Goal: Task Accomplishment & Management: Complete application form

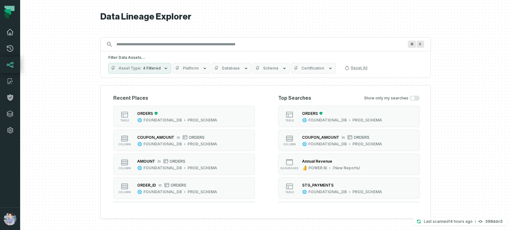
click at [9, 32] on icon at bounding box center [10, 32] width 8 height 8
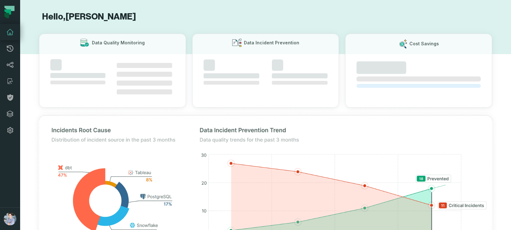
click at [9, 32] on icon at bounding box center [10, 32] width 8 height 8
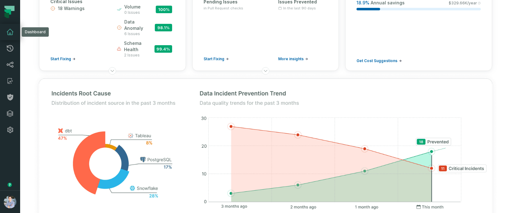
scroll to position [78, 0]
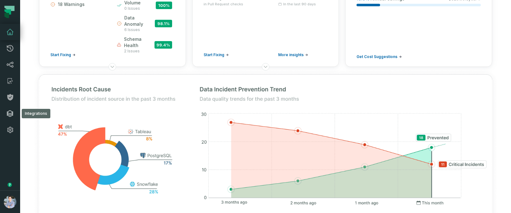
click at [10, 111] on icon at bounding box center [10, 114] width 8 height 8
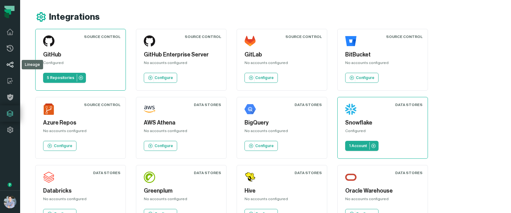
click at [10, 65] on icon at bounding box center [10, 65] width 8 height 8
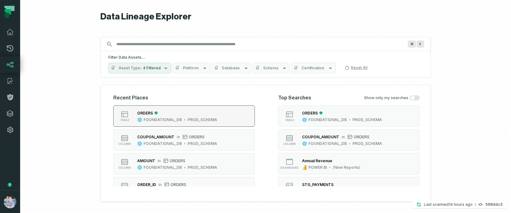
click at [239, 115] on button "table ORDERS FOUNDATIONAL_DB PROD_SCHEMA" at bounding box center [183, 116] width 141 height 21
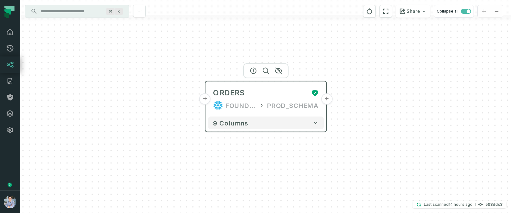
click at [205, 99] on button "+" at bounding box center [204, 99] width 11 height 11
click at [204, 98] on button "+" at bounding box center [204, 99] width 11 height 11
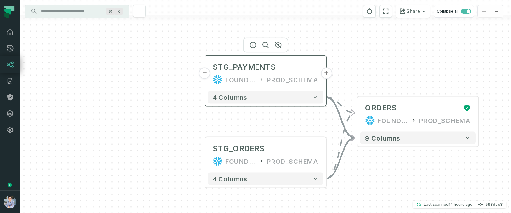
click at [205, 76] on button "+" at bounding box center [204, 73] width 11 height 11
click at [204, 74] on button "+" at bounding box center [204, 73] width 11 height 11
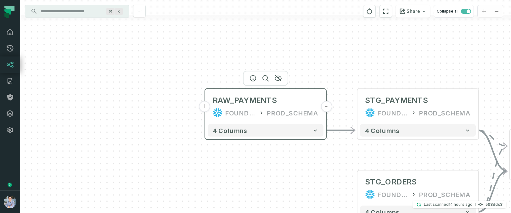
click at [205, 108] on button "+" at bounding box center [204, 106] width 11 height 11
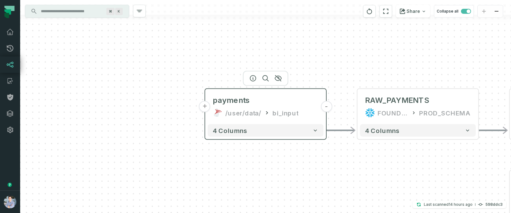
click at [205, 108] on button "+" at bounding box center [204, 106] width 11 height 11
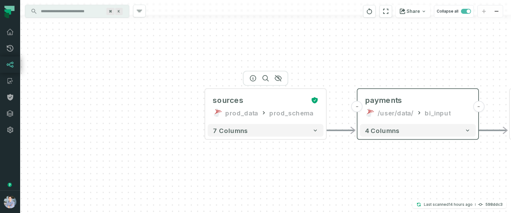
click at [0, 0] on button "+" at bounding box center [0, 0] width 0 height 0
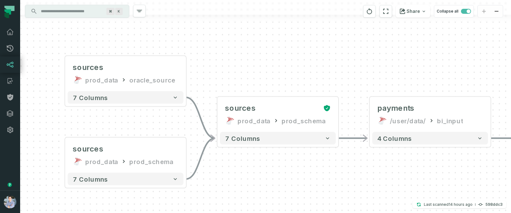
drag, startPoint x: 180, startPoint y: 113, endPoint x: 41, endPoint y: 113, distance: 139.9
click at [41, 113] on div "sources prod_data oracle_source - 7 columns sources prod_data prod_schema - 7 c…" at bounding box center [265, 106] width 490 height 213
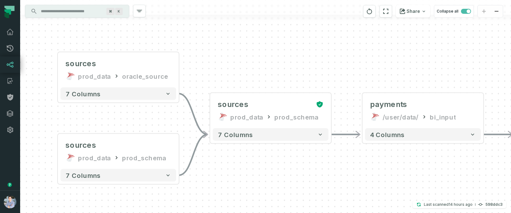
drag, startPoint x: 303, startPoint y: 188, endPoint x: 293, endPoint y: 182, distance: 11.7
click at [293, 182] on div "sources prod_data oracle_source - 7 columns sources prod_data prod_schema - 7 c…" at bounding box center [265, 106] width 490 height 213
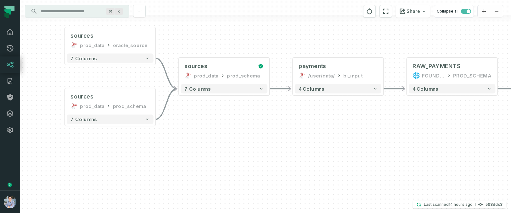
drag, startPoint x: 304, startPoint y: 189, endPoint x: 261, endPoint y: 144, distance: 62.3
click at [262, 144] on div "sources prod_data oracle_source - 7 columns sources prod_data prod_schema - 7 c…" at bounding box center [265, 106] width 490 height 213
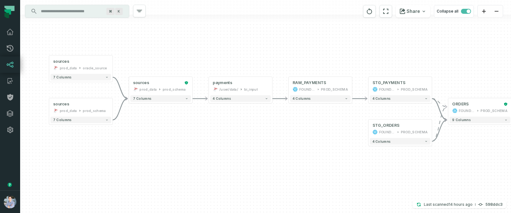
drag, startPoint x: 328, startPoint y: 151, endPoint x: 249, endPoint y: 136, distance: 80.9
click at [249, 136] on div "sources prod_data oracle_source - 7 columns sources prod_data prod_schema - 7 c…" at bounding box center [265, 106] width 490 height 213
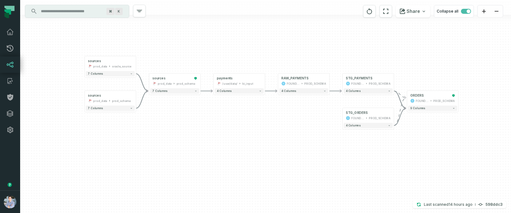
drag, startPoint x: 249, startPoint y: 136, endPoint x: 246, endPoint y: 121, distance: 15.0
click at [246, 121] on div "sources prod_data oracle_source - 7 columns sources prod_data prod_schema - 7 c…" at bounding box center [265, 106] width 490 height 213
click at [463, 11] on span "button" at bounding box center [466, 11] width 10 height 5
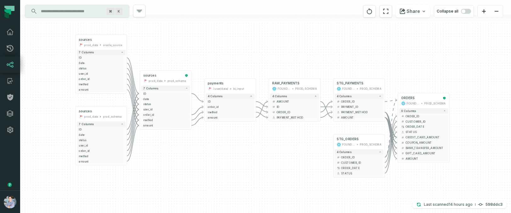
drag, startPoint x: 378, startPoint y: 69, endPoint x: 369, endPoint y: 48, distance: 23.2
click at [369, 48] on div "sources prod_data oracle_source - 7 columns ID - date - status - user_id - orde…" at bounding box center [265, 106] width 490 height 213
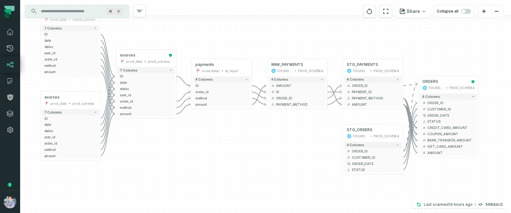
drag, startPoint x: 280, startPoint y: 134, endPoint x: 274, endPoint y: 113, distance: 22.2
click at [274, 113] on div "sources prod_data oracle_source - 7 columns ID - date - status - user_id - orde…" at bounding box center [265, 106] width 490 height 213
click at [439, 156] on div "9 columns - ORDER_ID + - CUSTOMER_ID + - ORDER_DATE + - STATUS - CREDIT_CARD_AM…" at bounding box center [448, 124] width 60 height 65
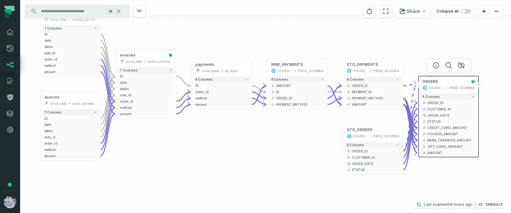
click at [435, 157] on div "9 columns - ORDER_ID + - CUSTOMER_ID + - ORDER_DATE + - STATUS - CREDIT_CARD_AM…" at bounding box center [448, 124] width 60 height 65
click at [435, 155] on span "AMOUNT" at bounding box center [450, 153] width 47 height 5
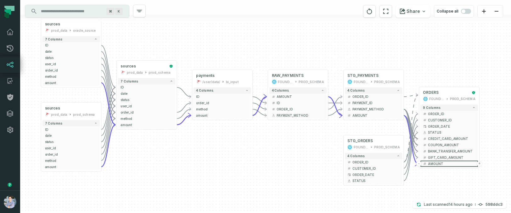
drag, startPoint x: 290, startPoint y: 162, endPoint x: 291, endPoint y: 173, distance: 11.0
click at [291, 173] on div "sources prod_data oracle_source - 7 columns ID - date - status - user_id - orde…" at bounding box center [265, 106] width 490 height 213
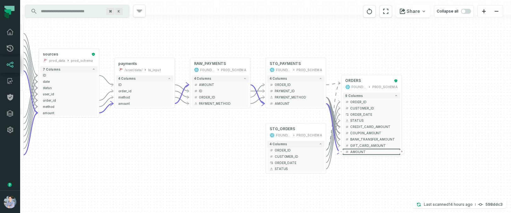
drag, startPoint x: 314, startPoint y: 181, endPoint x: 237, endPoint y: 169, distance: 78.6
click at [237, 169] on div "sources prod_data oracle_source - 7 columns ID - date - status - user_id - orde…" at bounding box center [265, 106] width 490 height 213
click at [358, 156] on div "9 columns - ORDER_ID + - CUSTOMER_ID + - ORDER_DATE + - STATUS - CREDIT_CARD_AM…" at bounding box center [371, 123] width 60 height 65
click at [358, 156] on div "9 columns - ORDER_ID + - CUSTOMER_ID + - ORDER_DATE + - STATUS - CREDIT_CARD_AM…" at bounding box center [371, 124] width 60 height 65
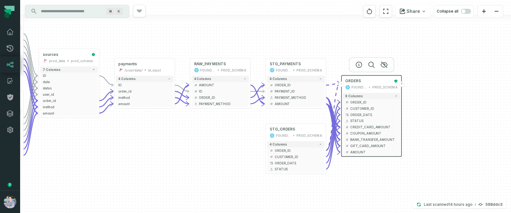
click at [358, 156] on div "9 columns - ORDER_ID + - CUSTOMER_ID + - ORDER_DATE + - STATUS - CREDIT_CARD_AM…" at bounding box center [371, 124] width 60 height 65
click at [358, 152] on span "AMOUNT" at bounding box center [373, 152] width 47 height 5
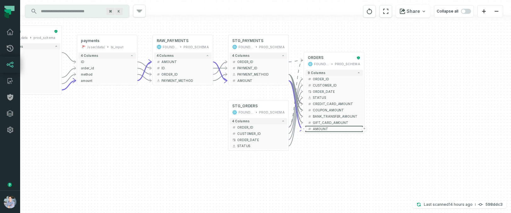
drag, startPoint x: 363, startPoint y: 191, endPoint x: 326, endPoint y: 167, distance: 44.1
click at [326, 167] on div "sources prod_data oracle_source - 7 columns ID - date - status - user_id - orde…" at bounding box center [265, 106] width 490 height 213
click at [469, 10] on span "button" at bounding box center [466, 11] width 10 height 5
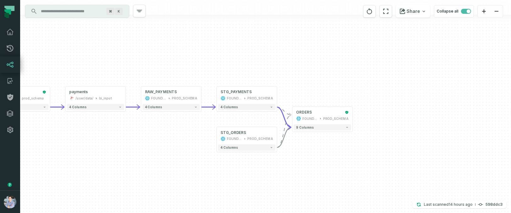
drag, startPoint x: 377, startPoint y: 105, endPoint x: 364, endPoint y: 170, distance: 66.7
click at [364, 171] on div "sources prod_data oracle_source - 7 columns sources prod_data prod_schema - 7 c…" at bounding box center [265, 106] width 490 height 213
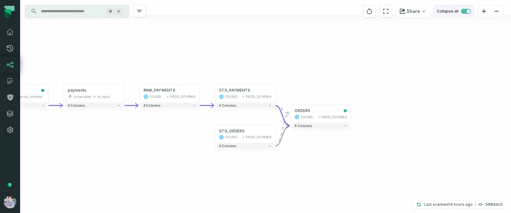
click at [464, 13] on span "button" at bounding box center [466, 11] width 10 height 5
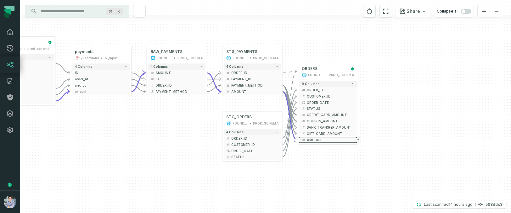
drag, startPoint x: 425, startPoint y: 99, endPoint x: 433, endPoint y: 29, distance: 70.8
click at [433, 29] on div "sources prod_data oracle_source - 7 columns ID - date - status - user_id - orde…" at bounding box center [265, 106] width 490 height 213
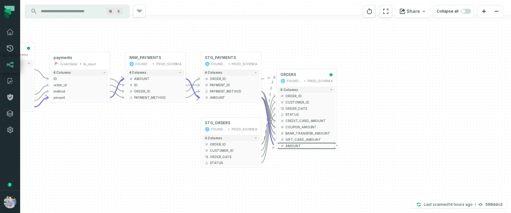
drag, startPoint x: 132, startPoint y: 165, endPoint x: 108, endPoint y: 171, distance: 24.2
click at [108, 171] on div "sources prod_data oracle_source - 7 columns ID - date - status - user_id - orde…" at bounding box center [265, 106] width 490 height 213
click at [464, 12] on span "button" at bounding box center [463, 11] width 4 height 4
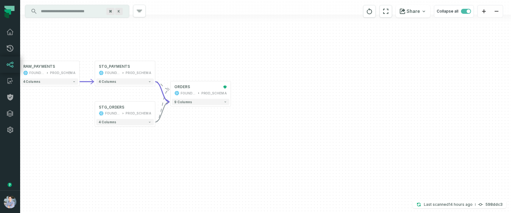
drag, startPoint x: 422, startPoint y: 89, endPoint x: 318, endPoint y: 129, distance: 111.3
click at [318, 129] on div "sources prod_data oracle_source - 7 columns sources prod_data prod_schema - 7 c…" at bounding box center [265, 106] width 490 height 213
click at [231, 91] on button "+" at bounding box center [231, 90] width 6 height 6
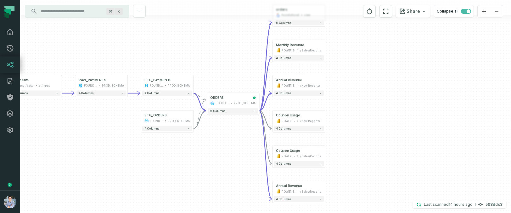
drag, startPoint x: 321, startPoint y: 141, endPoint x: 354, endPoint y: 119, distance: 40.5
click at [355, 119] on div "+ orders foundational view + 8 columns + Monthly Revenue POWER BI /Sales/Report…" at bounding box center [265, 106] width 490 height 213
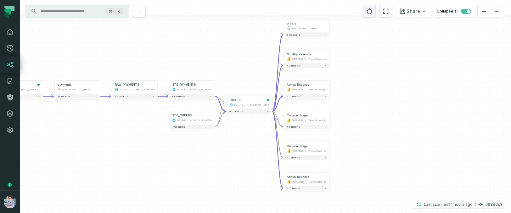
click at [368, 11] on icon "reset" at bounding box center [369, 12] width 7 height 8
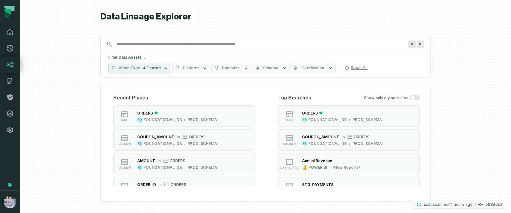
click at [216, 116] on div "ORDERS FOUNDATIONAL_DB PROD_SCHEMA" at bounding box center [177, 116] width 85 height 13
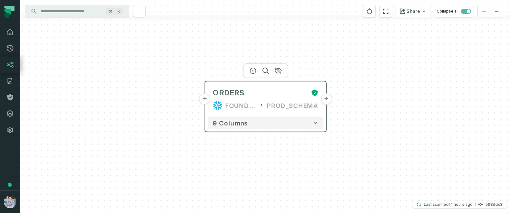
click at [327, 99] on button "+" at bounding box center [325, 99] width 11 height 11
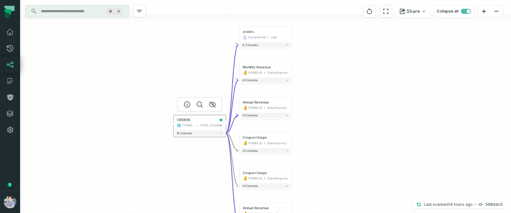
click at [226, 123] on button "-" at bounding box center [225, 123] width 5 height 5
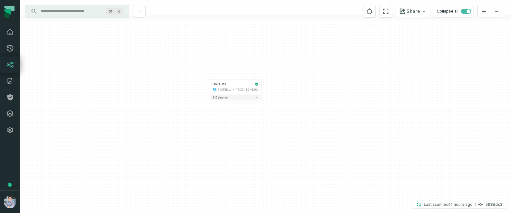
drag, startPoint x: 293, startPoint y: 121, endPoint x: 329, endPoint y: 85, distance: 50.5
click at [329, 85] on div "+ ORDERS FOUNDATIONAL_DB PROD_SCHEMA + 9 columns" at bounding box center [265, 106] width 490 height 213
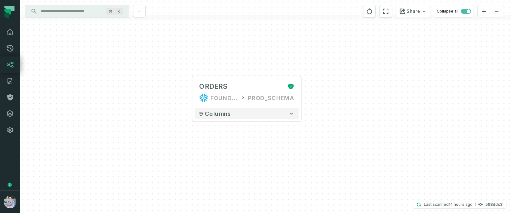
drag, startPoint x: 422, startPoint y: 85, endPoint x: 448, endPoint y: 91, distance: 26.2
click at [448, 91] on div "+ ORDERS FOUNDATIONAL_DB PROD_SCHEMA + 9 columns" at bounding box center [265, 106] width 490 height 213
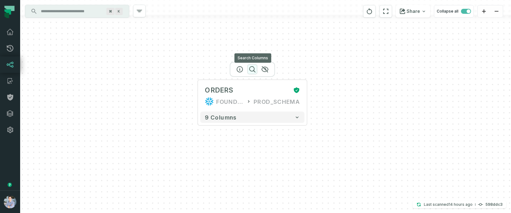
click at [252, 71] on icon "button" at bounding box center [252, 70] width 6 height 6
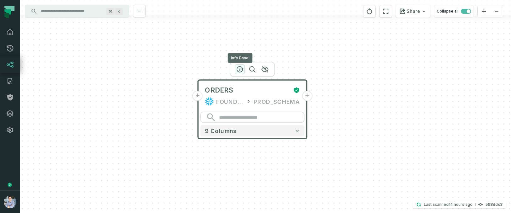
click at [240, 70] on icon "button" at bounding box center [240, 70] width 6 height 6
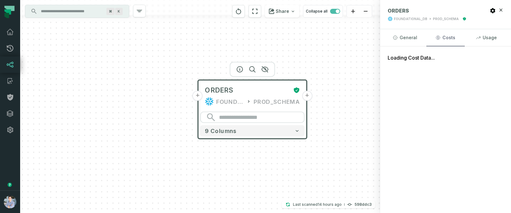
click at [449, 39] on button "Costs" at bounding box center [445, 37] width 38 height 17
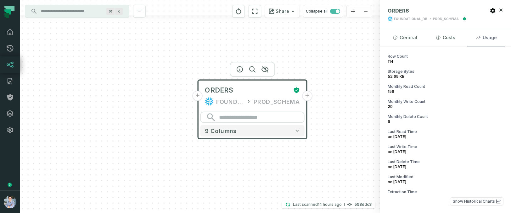
click at [489, 39] on button "Usage" at bounding box center [486, 37] width 38 height 17
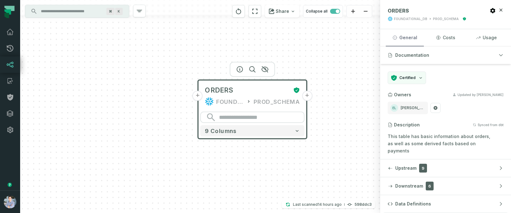
click at [407, 36] on button "General" at bounding box center [404, 37] width 38 height 17
click at [420, 78] on icon "Change certification" at bounding box center [420, 77] width 5 height 5
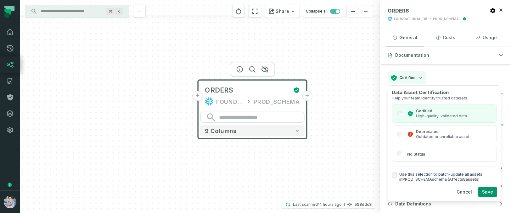
click at [420, 78] on icon "Change certification" at bounding box center [420, 78] width 3 height 2
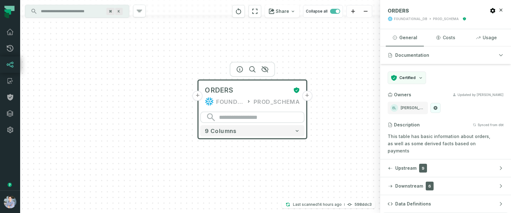
click at [435, 109] on icon at bounding box center [435, 108] width 4 height 5
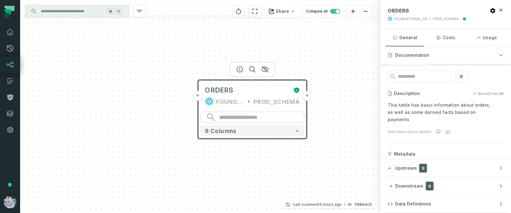
scroll to position [46, 0]
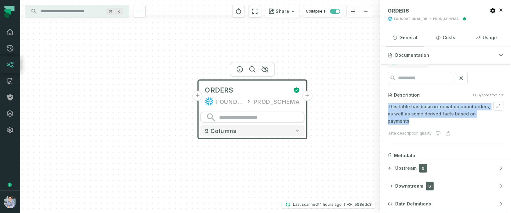
drag, startPoint x: 388, startPoint y: 108, endPoint x: 489, endPoint y: 114, distance: 101.7
click at [489, 114] on p "This table has basic information about orders, as well as some derived facts ba…" at bounding box center [445, 113] width 116 height 21
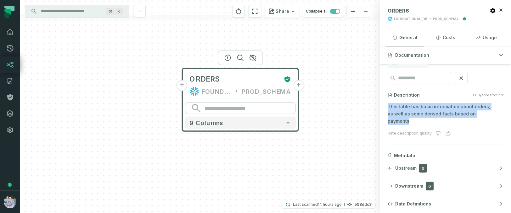
drag, startPoint x: 360, startPoint y: 159, endPoint x: 356, endPoint y: 152, distance: 8.2
click at [356, 152] on div "+ ORDERS FOUNDATIONAL_DB PROD_SCHEMA + 9 columns" at bounding box center [200, 106] width 360 height 213
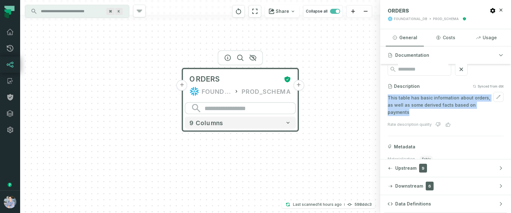
scroll to position [54, 0]
click at [358, 141] on div "+ ORDERS FOUNDATIONAL_DB PROD_SCHEMA + 9 columns" at bounding box center [200, 106] width 360 height 213
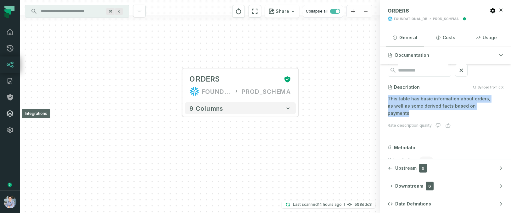
click at [11, 113] on icon at bounding box center [10, 114] width 8 height 8
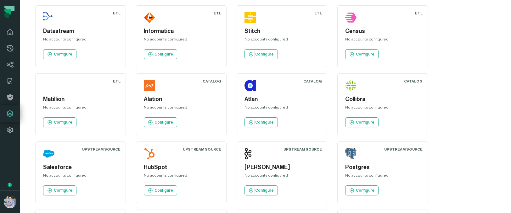
scroll to position [506, 0]
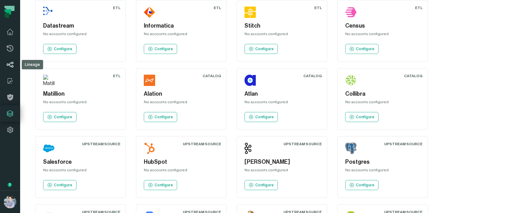
click at [10, 64] on icon at bounding box center [10, 65] width 8 height 8
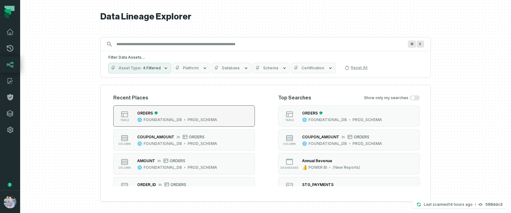
click at [238, 119] on button "table ORDERS FOUNDATIONAL_DB PROD_SCHEMA" at bounding box center [183, 116] width 141 height 21
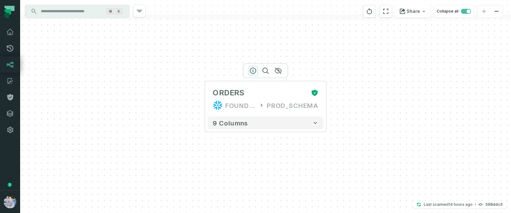
click at [252, 71] on icon "button" at bounding box center [253, 71] width 8 height 8
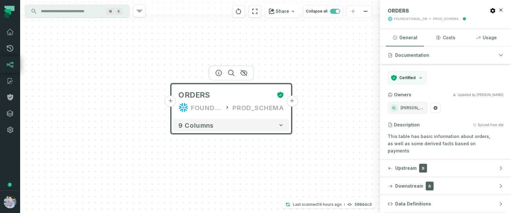
drag, startPoint x: 353, startPoint y: 163, endPoint x: 317, endPoint y: 165, distance: 36.2
click at [317, 165] on div "+ ORDERS FOUNDATIONAL_DB PROD_SCHEMA + 9 columns" at bounding box center [200, 106] width 360 height 213
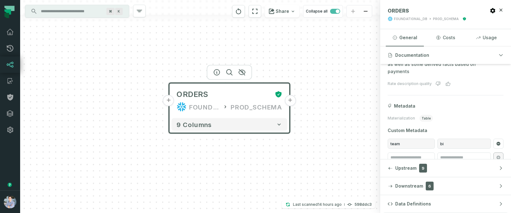
scroll to position [83, 0]
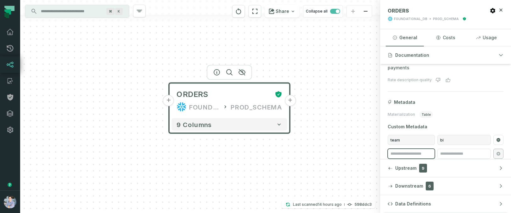
click at [418, 149] on input "search" at bounding box center [410, 154] width 47 height 10
type input "***"
click at [467, 149] on input "search" at bounding box center [463, 154] width 53 height 10
drag, startPoint x: 405, startPoint y: 149, endPoint x: 373, endPoint y: 146, distance: 31.8
click at [373, 146] on div "+ ORDERS FOUNDATIONAL_DB PROD_SCHEMA + 9 columns Discovery Provider cmdk menu ⌘…" at bounding box center [265, 106] width 490 height 213
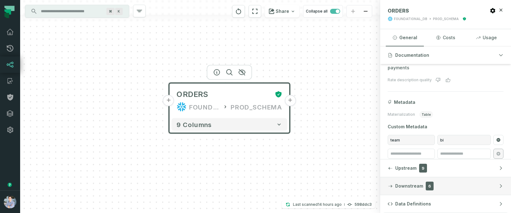
click at [405, 186] on span "Downstream" at bounding box center [409, 186] width 28 height 6
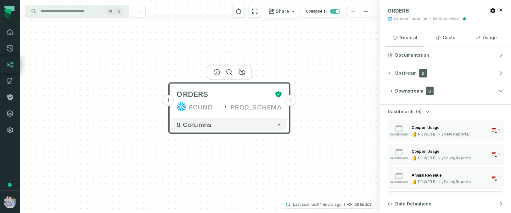
scroll to position [0, 0]
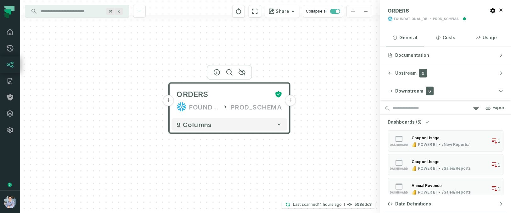
click at [431, 137] on div "Coupon Usage" at bounding box center [425, 138] width 28 height 5
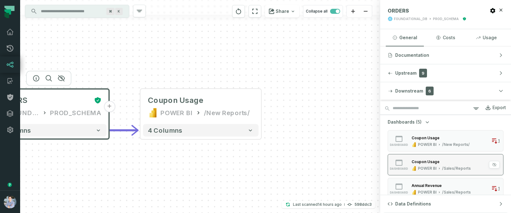
click at [428, 159] on div "Coupon Usage" at bounding box center [440, 162] width 59 height 6
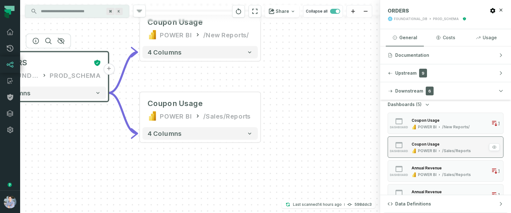
scroll to position [21, 0]
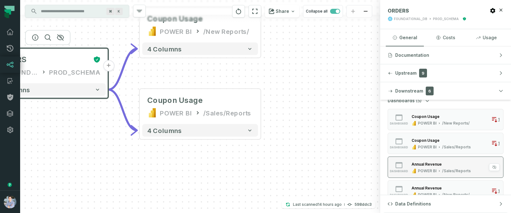
click at [426, 167] on div "Annual Revenue" at bounding box center [440, 164] width 59 height 6
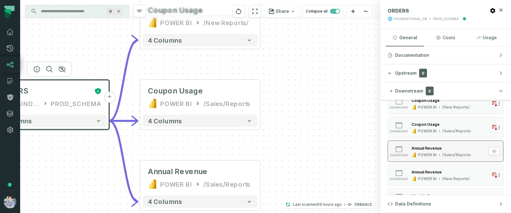
scroll to position [49, 0]
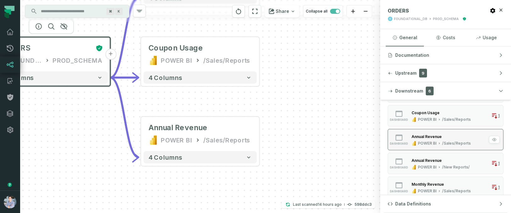
click at [426, 167] on div "POWER BI" at bounding box center [426, 167] width 19 height 5
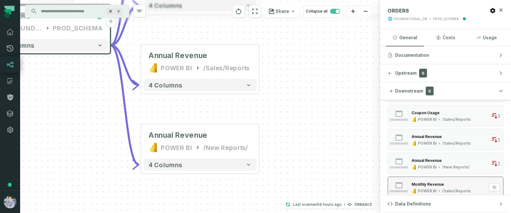
click at [428, 184] on div "Monthly Revenue" at bounding box center [427, 184] width 32 height 5
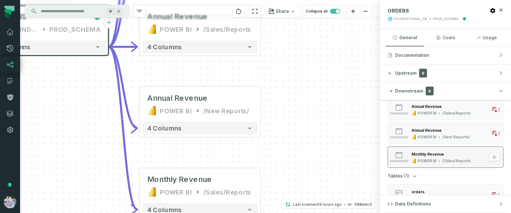
scroll to position [92, 0]
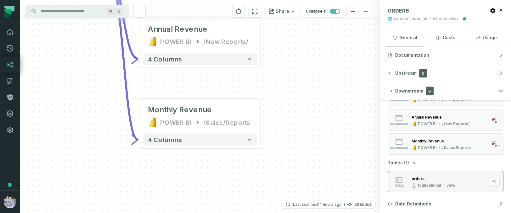
click at [428, 182] on div "orders" at bounding box center [433, 179] width 44 height 6
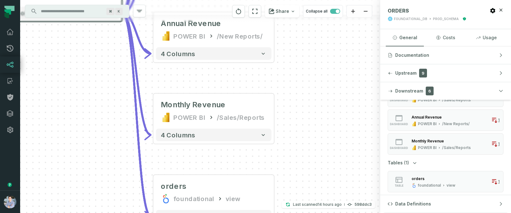
drag, startPoint x: 326, startPoint y: 89, endPoint x: 340, endPoint y: 181, distance: 93.0
click at [340, 181] on div "+ ORDERS FOUNDATIONAL_DB PROD_SCHEMA - 9 columns + Coupon Usage POWER BI /New R…" at bounding box center [200, 106] width 360 height 213
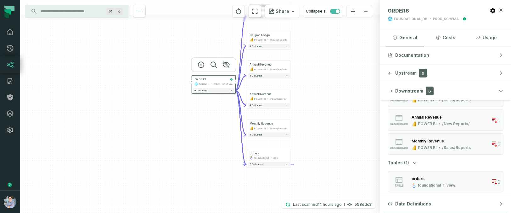
drag, startPoint x: 340, startPoint y: 181, endPoint x: 316, endPoint y: 151, distance: 39.1
click at [316, 150] on div "+ ORDERS FOUNDATIONAL_DB PROD_SCHEMA - 9 columns + Coupon Usage POWER BI /New R…" at bounding box center [200, 106] width 360 height 213
click at [193, 84] on button "+" at bounding box center [193, 83] width 4 height 4
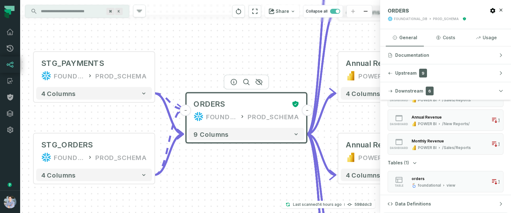
drag, startPoint x: 297, startPoint y: 177, endPoint x: 191, endPoint y: 174, distance: 106.3
click at [191, 174] on div "+ STG_PAYMENTS FOUNDATIONAL_DB PROD_SCHEMA + 4 columns + STG_ORDERS FOUNDATIONA…" at bounding box center [200, 106] width 360 height 213
click at [257, 12] on icon "reset" at bounding box center [254, 12] width 7 height 8
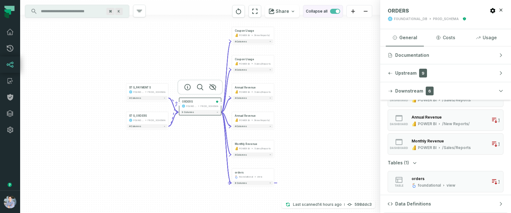
click at [333, 12] on span "button" at bounding box center [335, 11] width 10 height 5
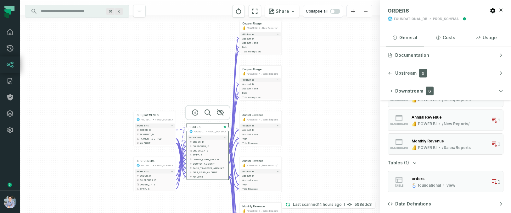
drag, startPoint x: 315, startPoint y: 73, endPoint x: 322, endPoint y: 101, distance: 28.7
click at [322, 101] on div "+ STG_PAYMENTS FOUNDATIONAL_DB PROD_SCHEMA + 4 columns + ORDER_ID + + PAYMENT_I…" at bounding box center [200, 106] width 360 height 213
click at [45, 12] on input "Discovery Provider cmdk menu" at bounding box center [71, 11] width 69 height 10
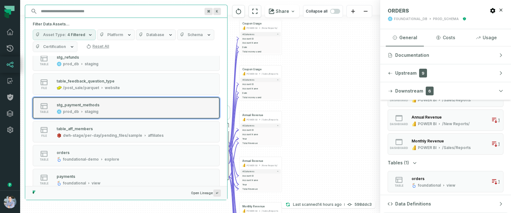
scroll to position [0, 0]
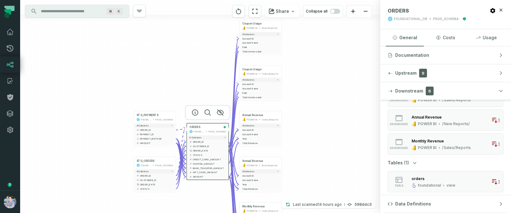
click at [318, 102] on div "+ STG_PAYMENTS FOUNDATIONAL_DB PROD_SCHEMA + 4 columns + ORDER_ID + + PAYMENT_I…" at bounding box center [200, 106] width 360 height 213
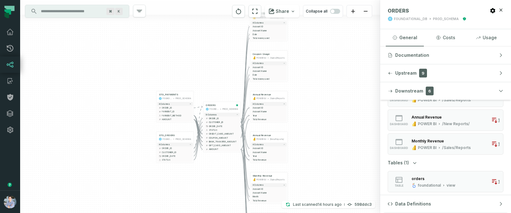
drag, startPoint x: 318, startPoint y: 101, endPoint x: 321, endPoint y: 83, distance: 18.1
click at [321, 83] on div "+ STG_PAYMENTS FOUNDATIONAL_DB PROD_SCHEMA + 4 columns + ORDER_ID + + PAYMENT_I…" at bounding box center [200, 106] width 360 height 213
click at [8, 65] on icon at bounding box center [10, 65] width 8 height 8
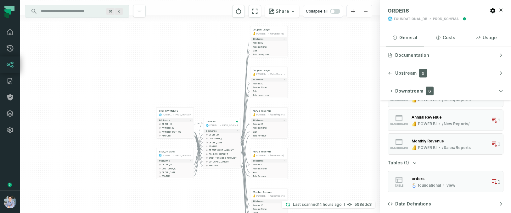
drag, startPoint x: 78, startPoint y: 71, endPoint x: 77, endPoint y: 87, distance: 16.4
click at [78, 87] on div "+ STG_PAYMENTS FOUNDATIONAL_DB PROD_SCHEMA + 4 columns + ORDER_ID + + PAYMENT_I…" at bounding box center [200, 106] width 360 height 213
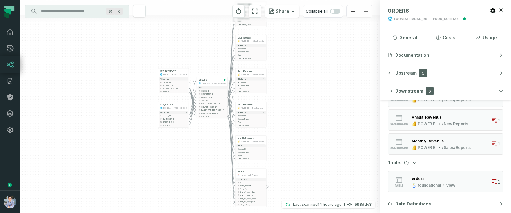
drag, startPoint x: 80, startPoint y: 98, endPoint x: 96, endPoint y: 63, distance: 38.8
click at [96, 63] on div "+ STG_PAYMENTS FOUNDATIONAL_DB PROD_SCHEMA + 4 columns + ORDER_ID + + PAYMENT_I…" at bounding box center [200, 106] width 360 height 213
click at [11, 47] on icon at bounding box center [10, 49] width 8 height 8
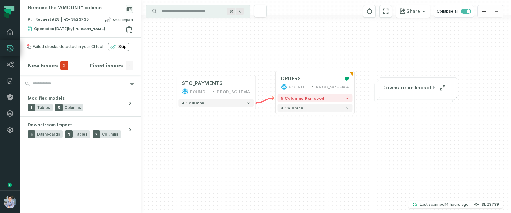
drag, startPoint x: 220, startPoint y: 162, endPoint x: 208, endPoint y: 146, distance: 19.7
click at [208, 146] on div "+ ORDERS FOUNDATIONAL_DB PROD_SCHEMA + 5 columns removed 4 columns + STG_PAYMEN…" at bounding box center [326, 106] width 370 height 213
click at [326, 98] on button "5 columns removed" at bounding box center [313, 97] width 75 height 8
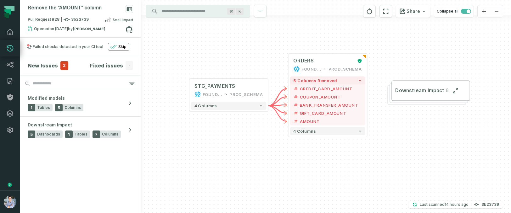
drag, startPoint x: 242, startPoint y: 172, endPoint x: 255, endPoint y: 155, distance: 21.5
click at [255, 155] on div "+ ORDERS FOUNDATIONAL_DB PROD_SCHEMA + 5 columns removed - CREDIT_CARD_AMOUNT -…" at bounding box center [326, 106] width 370 height 213
click at [62, 65] on span "2" at bounding box center [64, 65] width 8 height 9
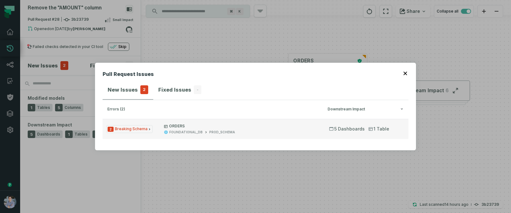
click at [126, 130] on span "2 Breaking Schema" at bounding box center [129, 129] width 46 height 8
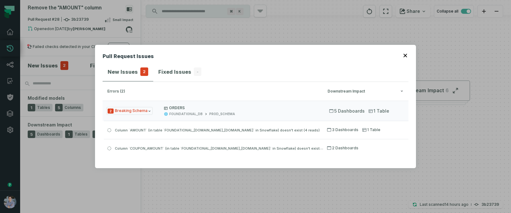
click at [404, 57] on icon "button" at bounding box center [405, 56] width 4 height 4
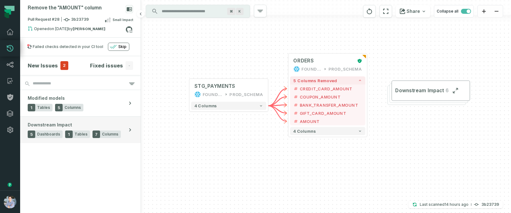
click at [95, 123] on div "Downstream Impact 5 Dashboards 1 Tables 7 Columns" at bounding box center [74, 130] width 93 height 16
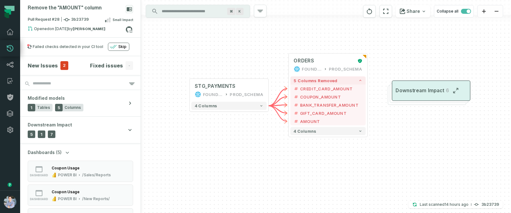
click at [426, 92] on span "Downstream Impact" at bounding box center [419, 91] width 49 height 7
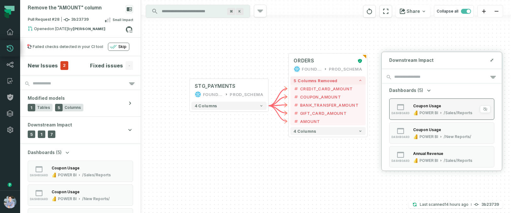
click at [429, 108] on div "Coupon Usage" at bounding box center [427, 106] width 28 height 5
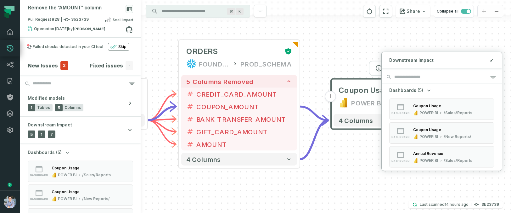
drag, startPoint x: 306, startPoint y: 175, endPoint x: 370, endPoint y: 172, distance: 63.9
click at [370, 172] on div "+ ORDERS FOUNDATIONAL_DB PROD_SCHEMA + 5 columns removed - CREDIT_CARD_AMOUNT -…" at bounding box center [326, 106] width 370 height 213
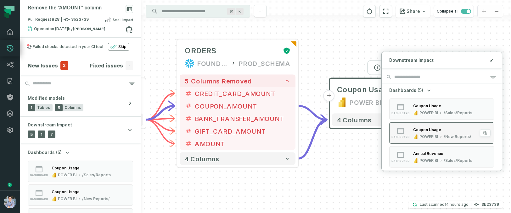
click at [416, 134] on div "Coupon Usage POWER BI /New Reports/" at bounding box center [441, 133] width 63 height 13
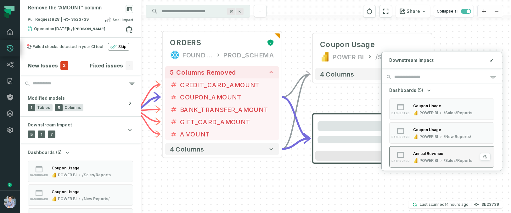
click at [416, 154] on div "Annual Revenue" at bounding box center [428, 154] width 30 height 5
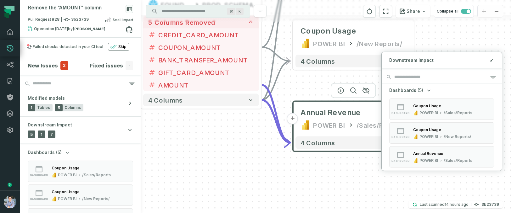
drag, startPoint x: 214, startPoint y: 145, endPoint x: 241, endPoint y: 158, distance: 30.7
click at [241, 158] on div "+ ORDERS FOUNDATIONAL_DB PROD_SCHEMA + 5 columns removed - CREDIT_CARD_AMOUNT -…" at bounding box center [326, 106] width 370 height 213
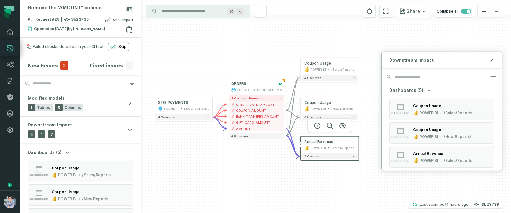
drag, startPoint x: 222, startPoint y: 166, endPoint x: 257, endPoint y: 171, distance: 35.3
click at [257, 171] on div "+ ORDERS FOUNDATIONAL_DB PROD_SCHEMA + 5 columns removed - CREDIT_CARD_AMOUNT -…" at bounding box center [326, 106] width 370 height 213
click at [129, 30] on icon at bounding box center [129, 29] width 8 height 8
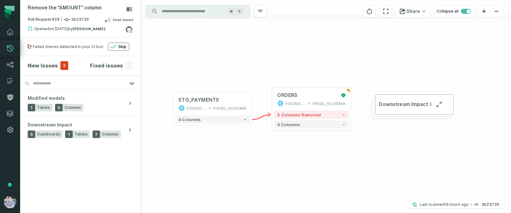
drag, startPoint x: 338, startPoint y: 173, endPoint x: 324, endPoint y: 175, distance: 14.7
click at [324, 175] on div "+ ORDERS FOUNDATIONAL_DB PROD_SCHEMA + 5 columns removed 4 columns + STG_PAYMEN…" at bounding box center [326, 106] width 370 height 213
click at [10, 96] on icon at bounding box center [10, 97] width 6 height 7
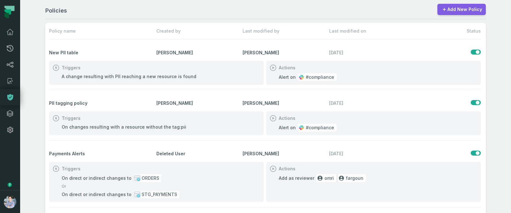
click at [456, 9] on link "Add New Policy" at bounding box center [461, 9] width 48 height 11
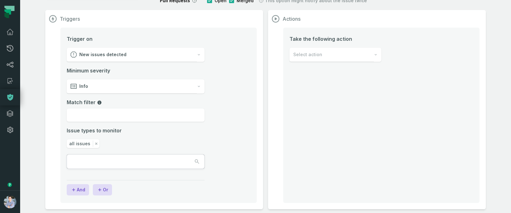
scroll to position [46, 0]
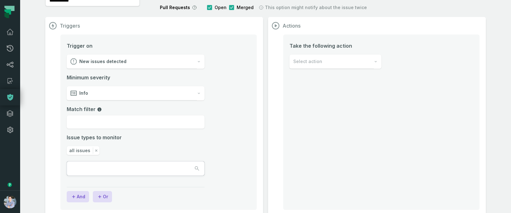
click at [146, 62] on div "New issues detected" at bounding box center [132, 62] width 130 height 14
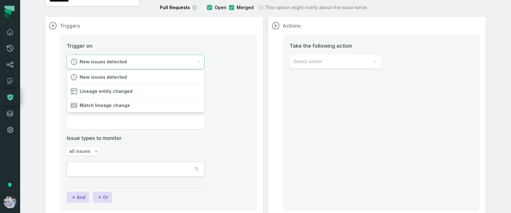
click at [243, 94] on li "Trigger on New issues detected Minimum severity Info Match filter Issue types t…" at bounding box center [159, 117] width 184 height 150
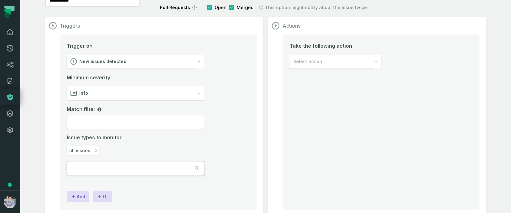
click at [185, 93] on div "Info" at bounding box center [132, 93] width 130 height 14
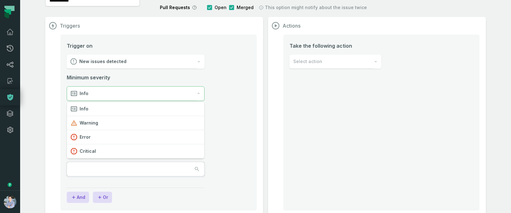
click at [251, 109] on div "Trigger on New issues detected Minimum severity Info Match filter Issue types t…" at bounding box center [158, 123] width 196 height 176
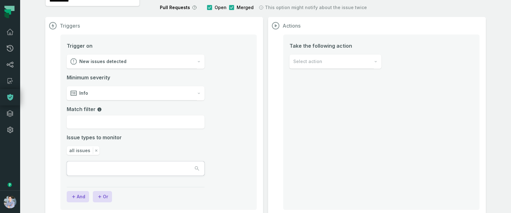
scroll to position [56, 0]
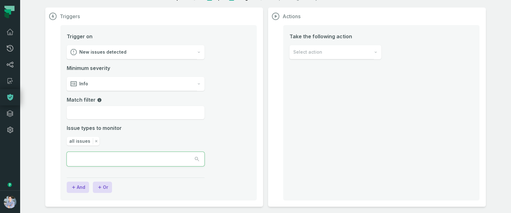
click at [152, 162] on button "button" at bounding box center [135, 159] width 137 height 14
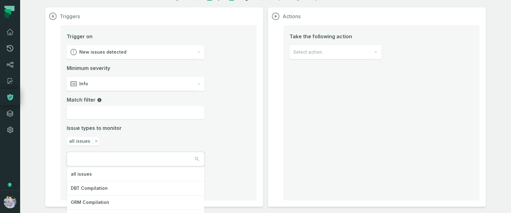
click at [233, 82] on li "Trigger on New issues detected Minimum severity Info Match filter Issue types t…" at bounding box center [159, 107] width 184 height 149
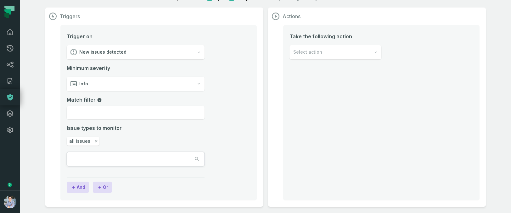
click at [319, 52] on span "Select action" at bounding box center [307, 52] width 29 height 6
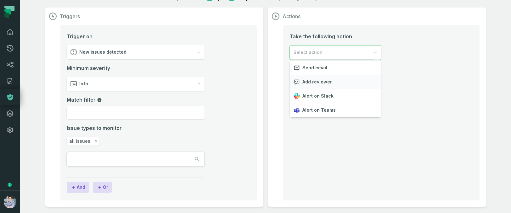
click at [318, 85] on span "Add reviewer" at bounding box center [317, 82] width 30 height 6
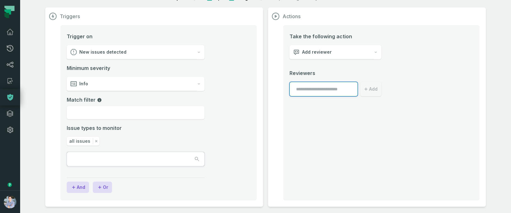
click at [323, 90] on input "text" at bounding box center [323, 89] width 68 height 14
click at [308, 127] on div "Take the following action Add reviewer Reviewers Add" at bounding box center [381, 113] width 196 height 176
click at [9, 30] on icon at bounding box center [10, 32] width 8 height 8
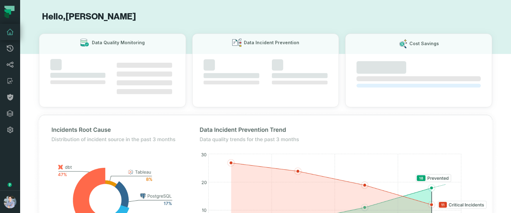
click at [9, 30] on icon at bounding box center [10, 32] width 8 height 8
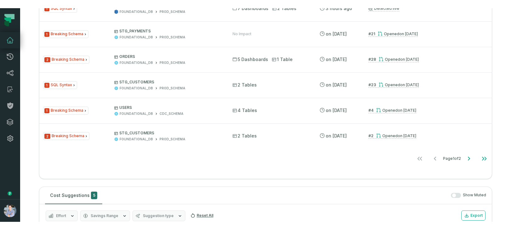
scroll to position [641, 0]
